Goal: Task Accomplishment & Management: Manage account settings

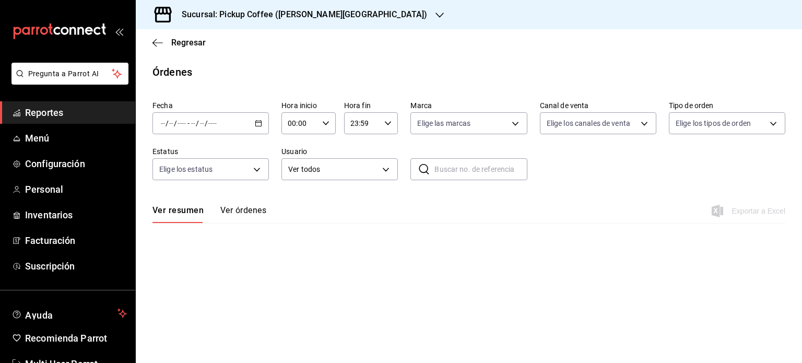
click at [66, 110] on span "Reportes" at bounding box center [76, 113] width 102 height 14
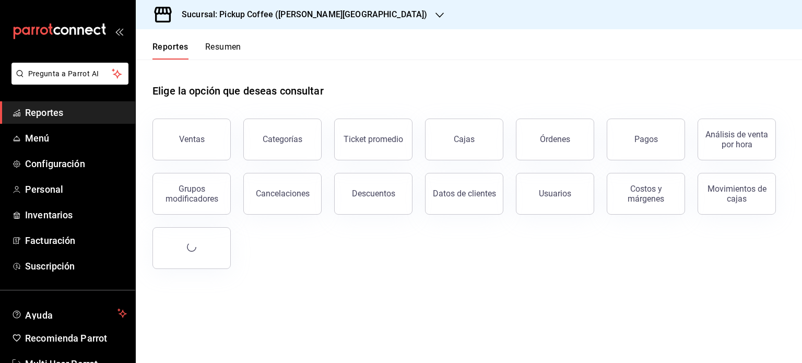
click at [222, 46] on button "Resumen" at bounding box center [223, 51] width 36 height 18
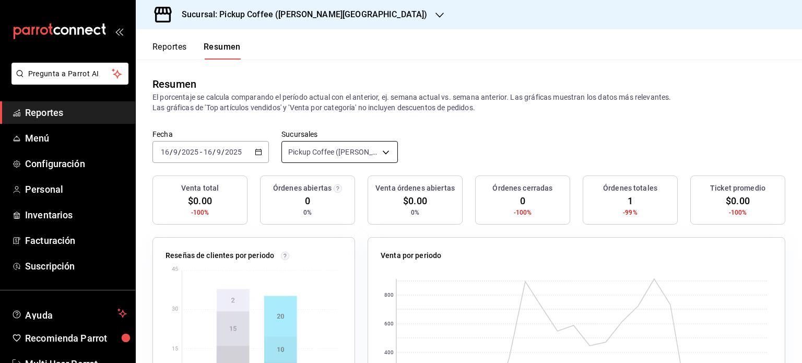
click at [387, 155] on body "Pregunta a Parrot AI Reportes Menú Configuración Personal Inventarios Facturaci…" at bounding box center [401, 181] width 802 height 363
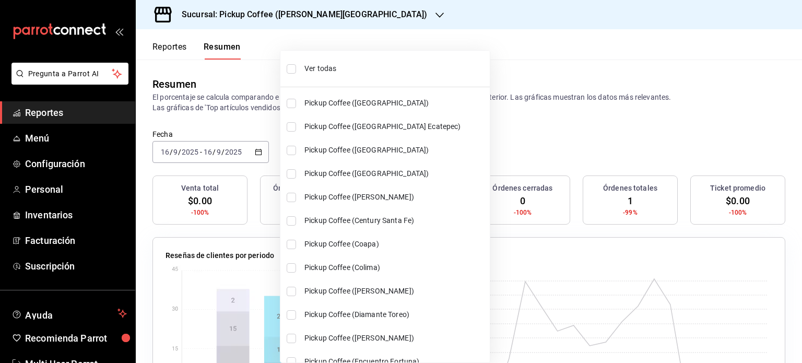
click at [318, 63] on span "Ver todas" at bounding box center [395, 68] width 181 height 11
type input "[object Object],[object Object],[object Object],[object Object],[object Object]…"
checkbox input "true"
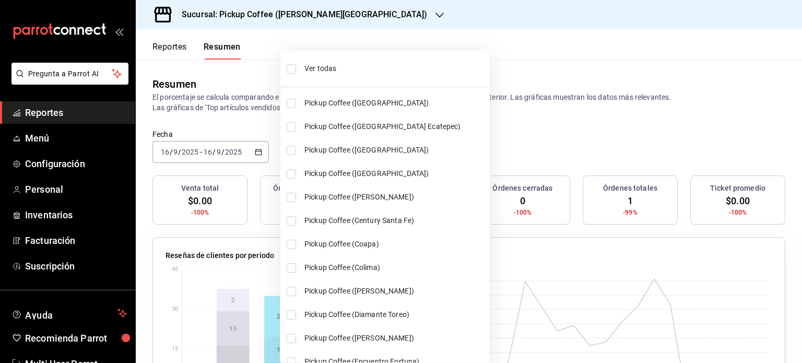
checkbox input "true"
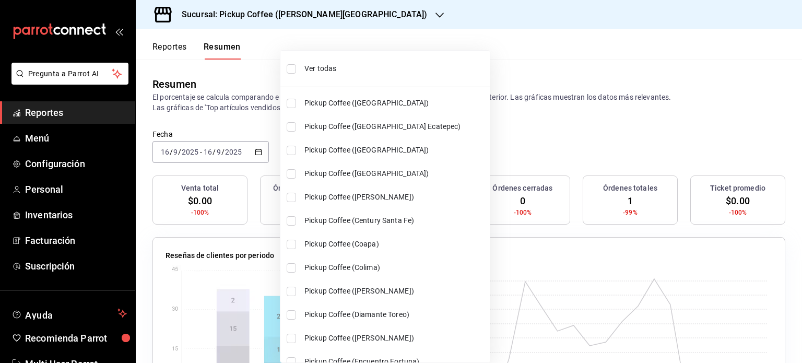
checkbox input "true"
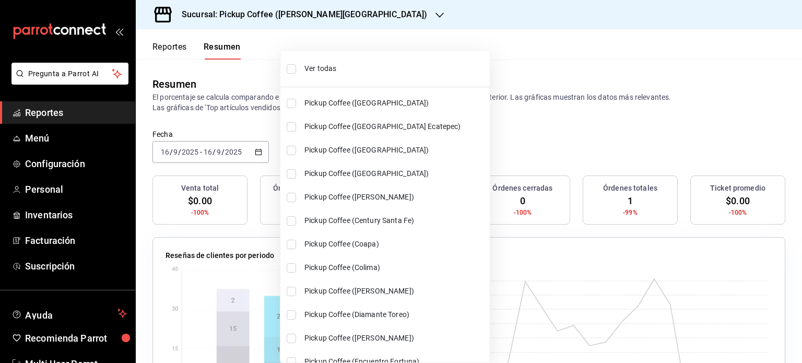
checkbox input "true"
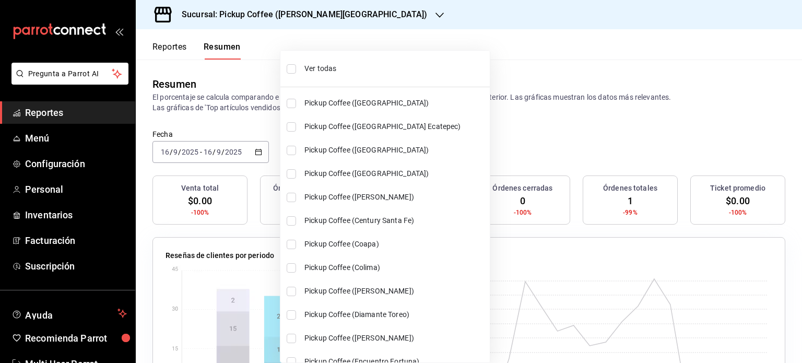
checkbox input "true"
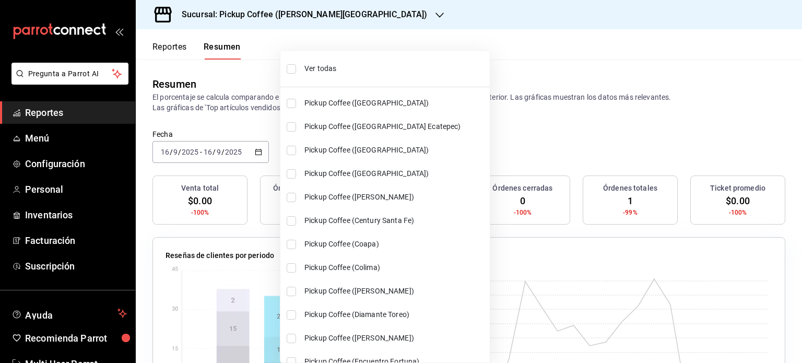
checkbox input "true"
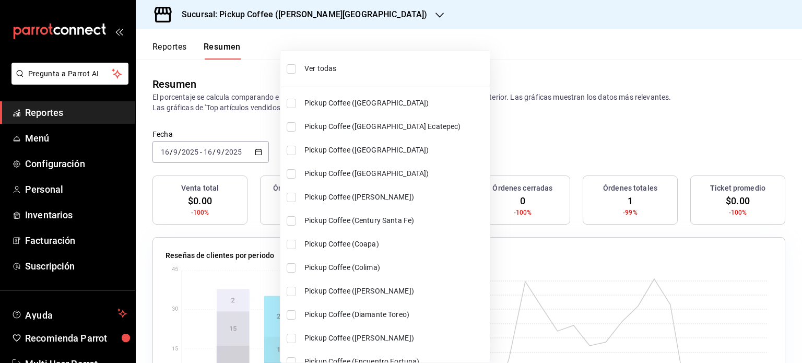
checkbox input "true"
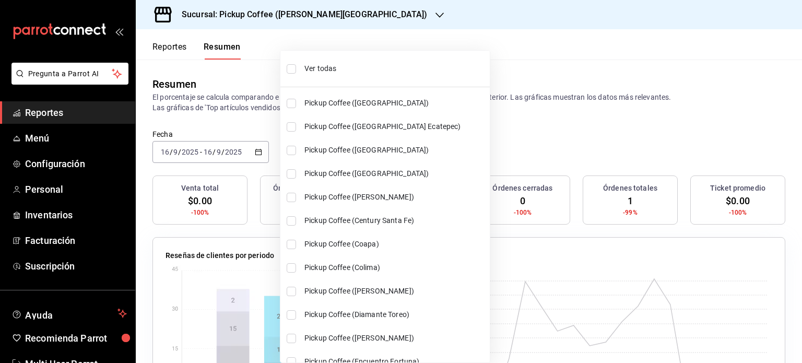
checkbox input "true"
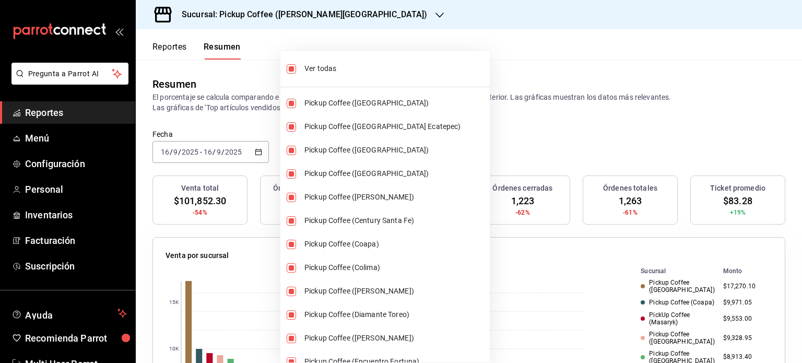
click at [488, 124] on div at bounding box center [401, 181] width 802 height 363
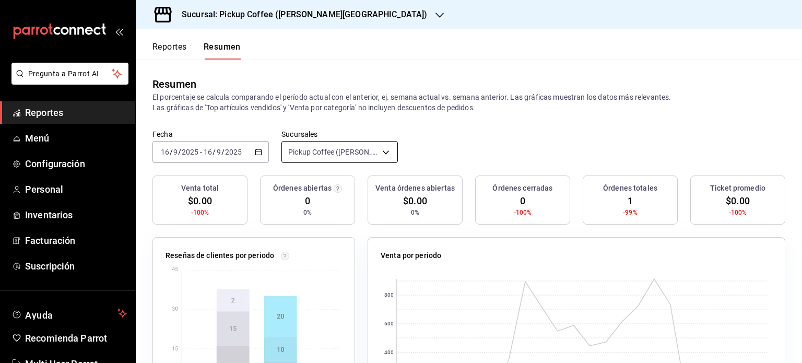
click at [385, 155] on body "Pregunta a Parrot AI Reportes Menú Configuración Personal Inventarios Facturaci…" at bounding box center [401, 181] width 802 height 363
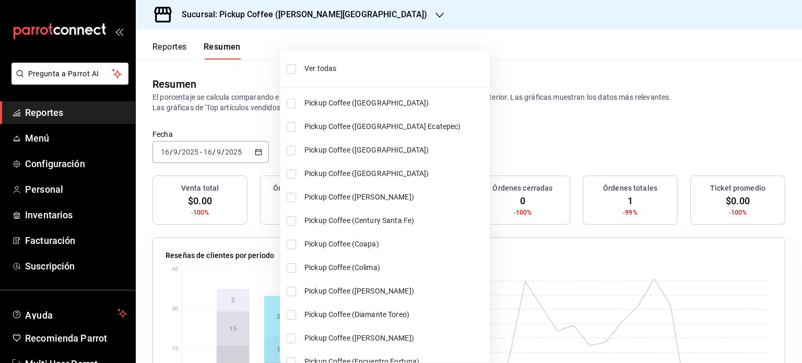
click at [318, 67] on span "Ver todas" at bounding box center [395, 68] width 181 height 11
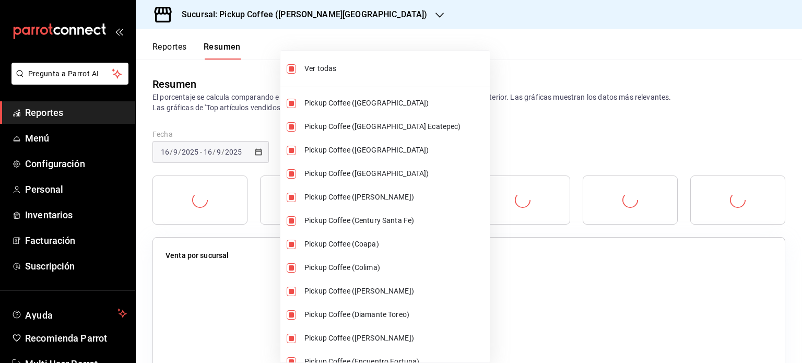
type input "[object Object],[object Object],[object Object],[object Object],[object Object]…"
checkbox input "true"
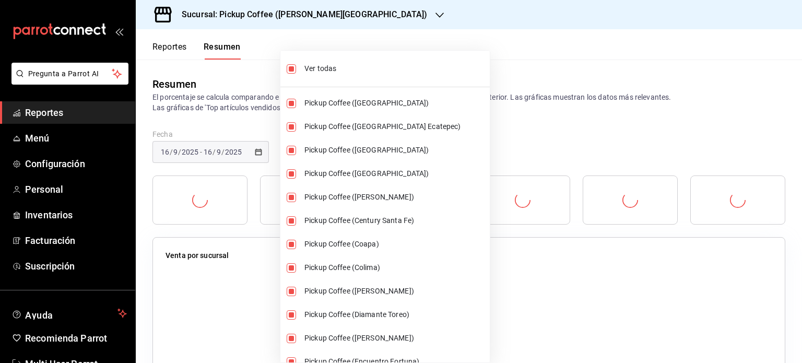
checkbox input "true"
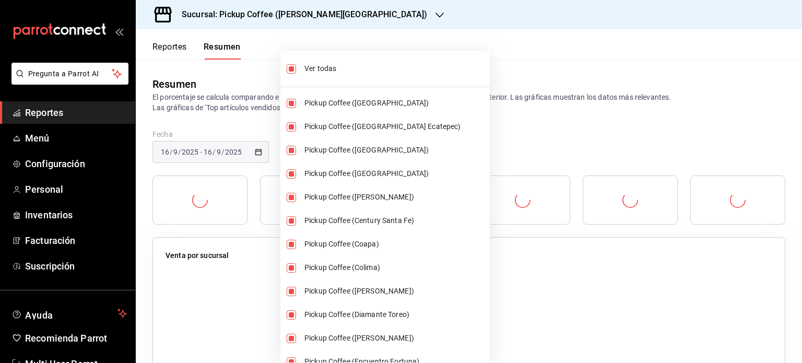
checkbox input "true"
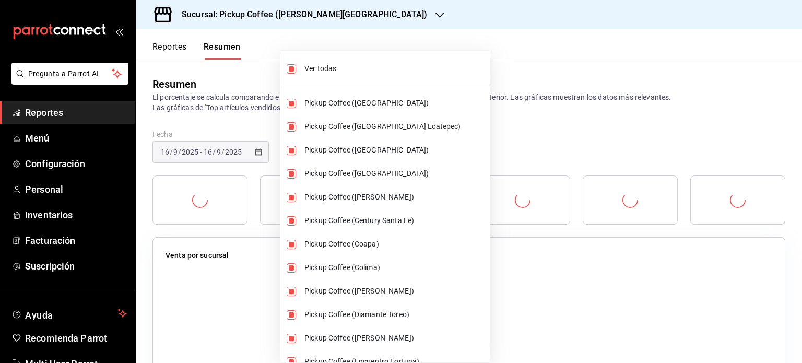
checkbox input "true"
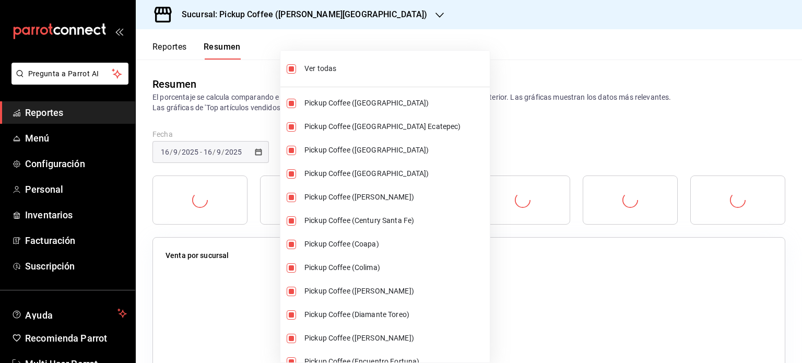
checkbox input "true"
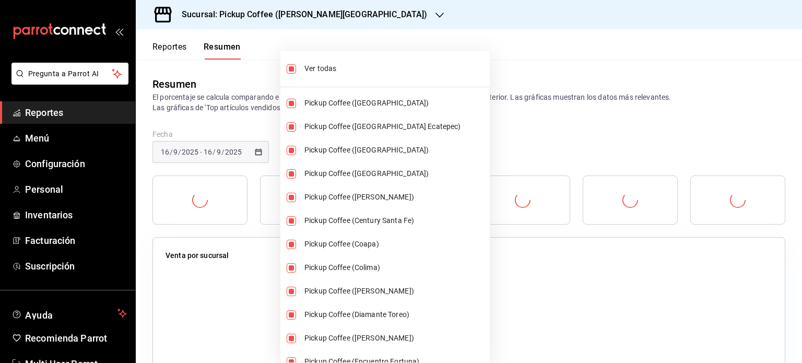
checkbox input "true"
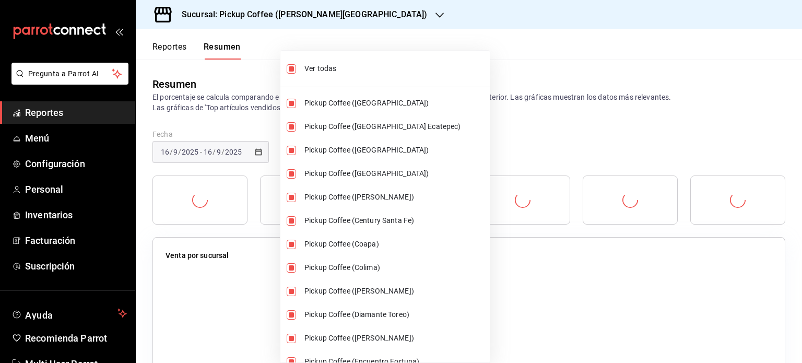
checkbox input "true"
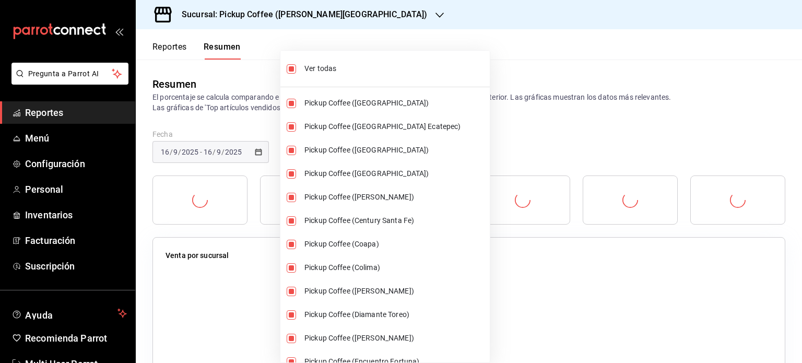
checkbox input "true"
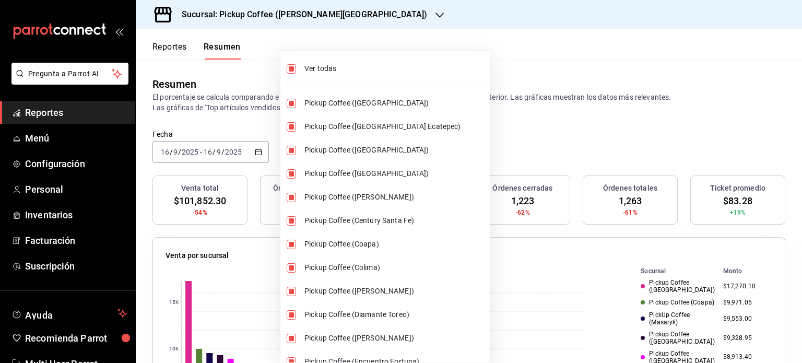
click at [483, 144] on div at bounding box center [401, 181] width 802 height 363
